Goal: Transaction & Acquisition: Purchase product/service

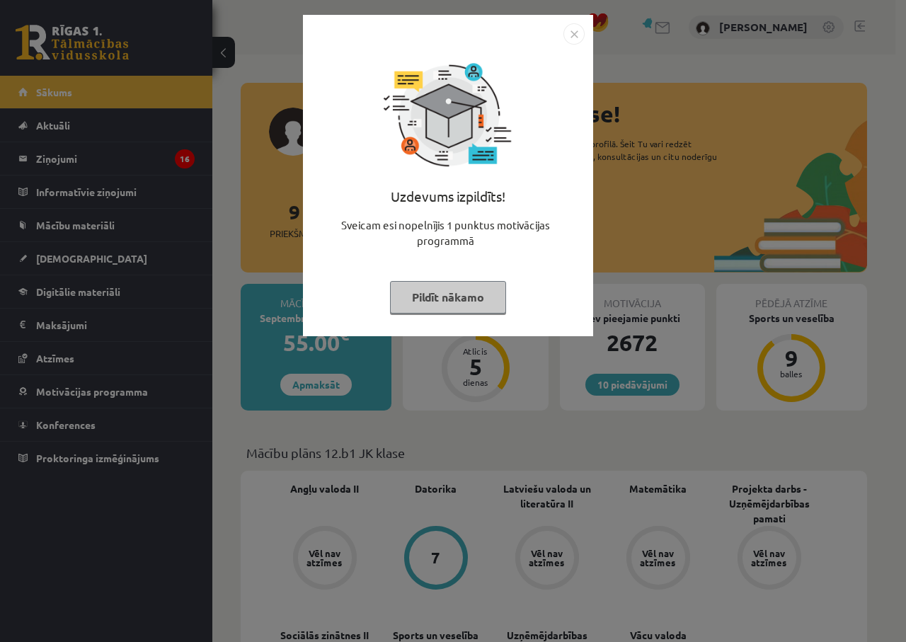
click at [571, 30] on img "Close" at bounding box center [573, 33] width 21 height 21
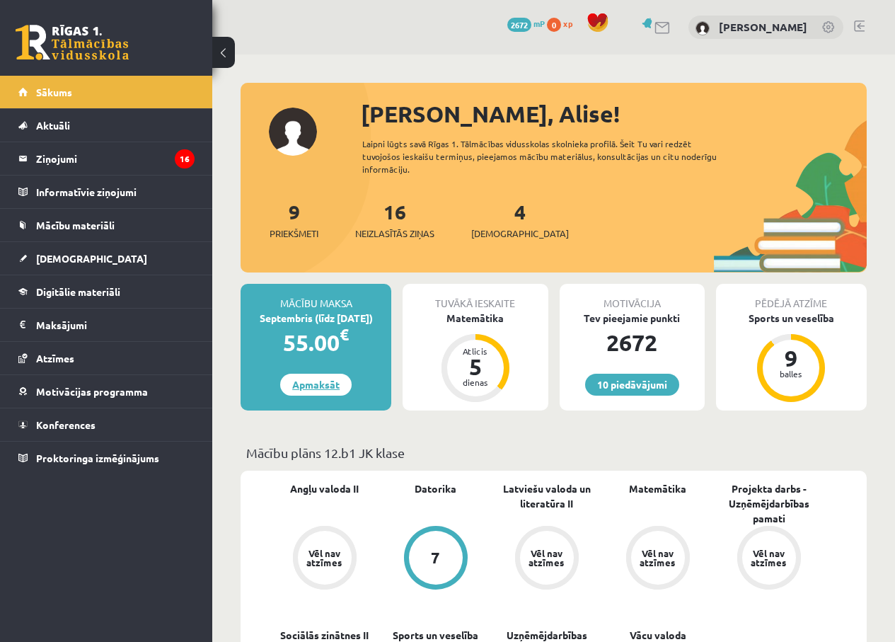
click at [311, 386] on link "Apmaksāt" at bounding box center [315, 385] width 71 height 22
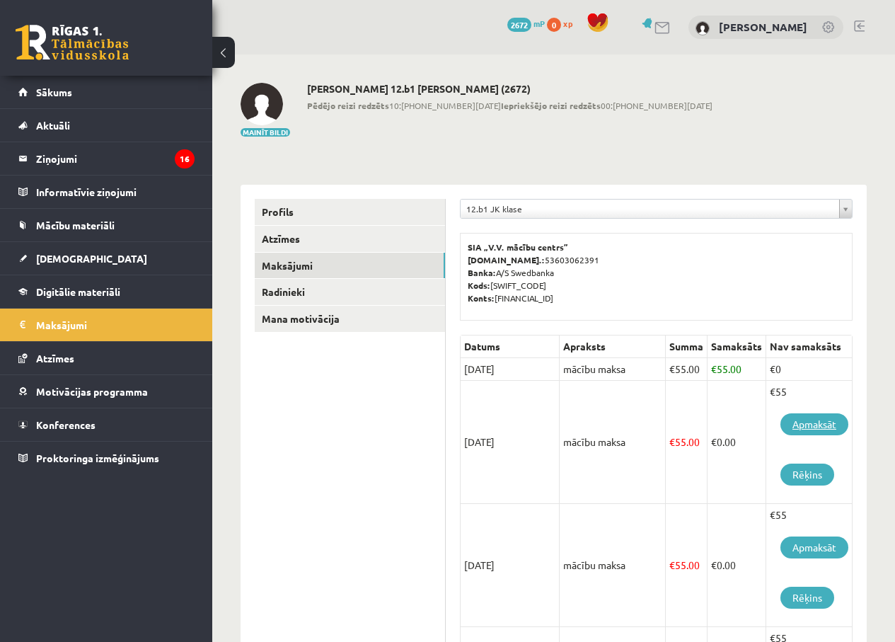
click at [818, 427] on link "Apmaksāt" at bounding box center [815, 424] width 68 height 22
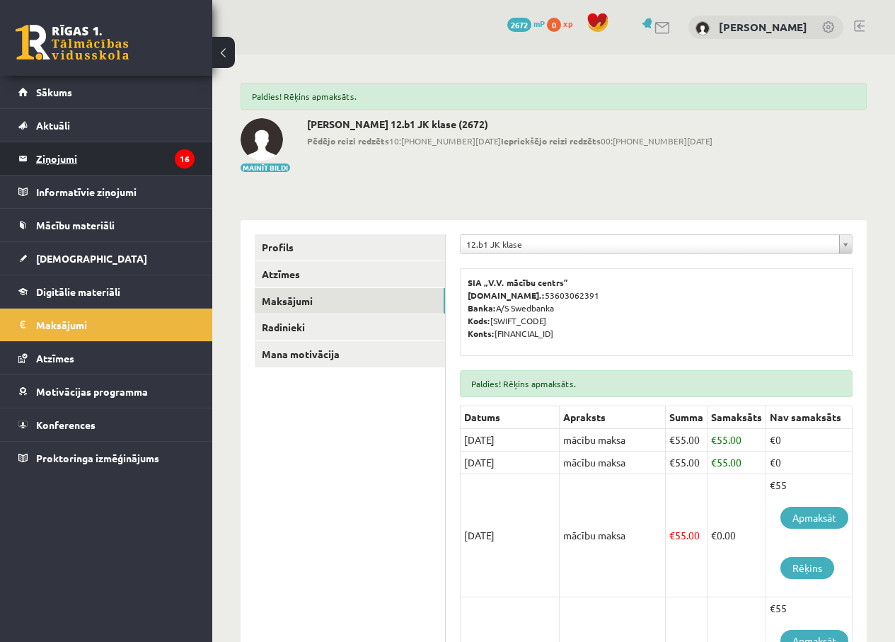
click at [66, 159] on legend "Ziņojumi 16" at bounding box center [115, 158] width 159 height 33
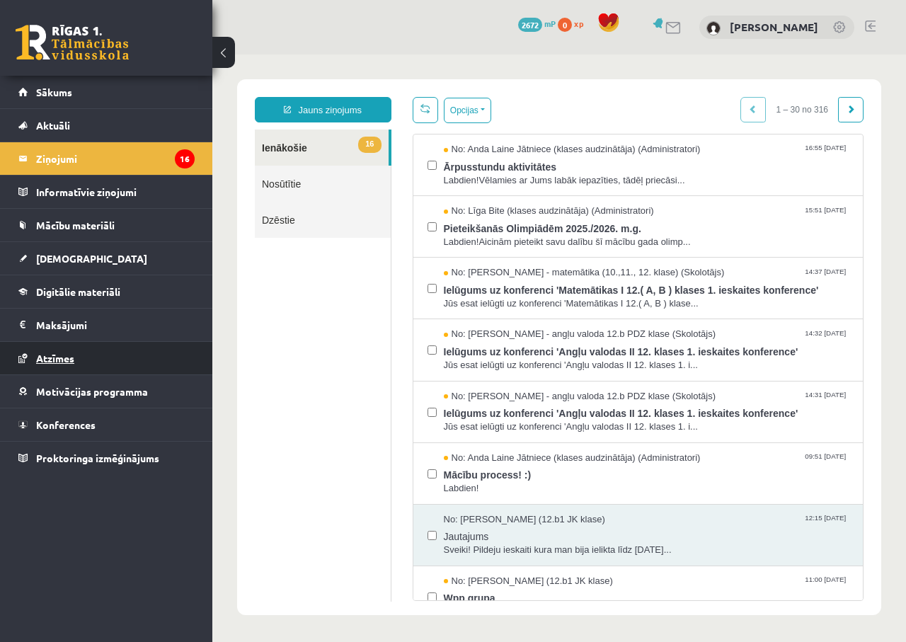
click at [50, 358] on span "Atzīmes" at bounding box center [55, 358] width 38 height 13
